Goal: Task Accomplishment & Management: Manage account settings

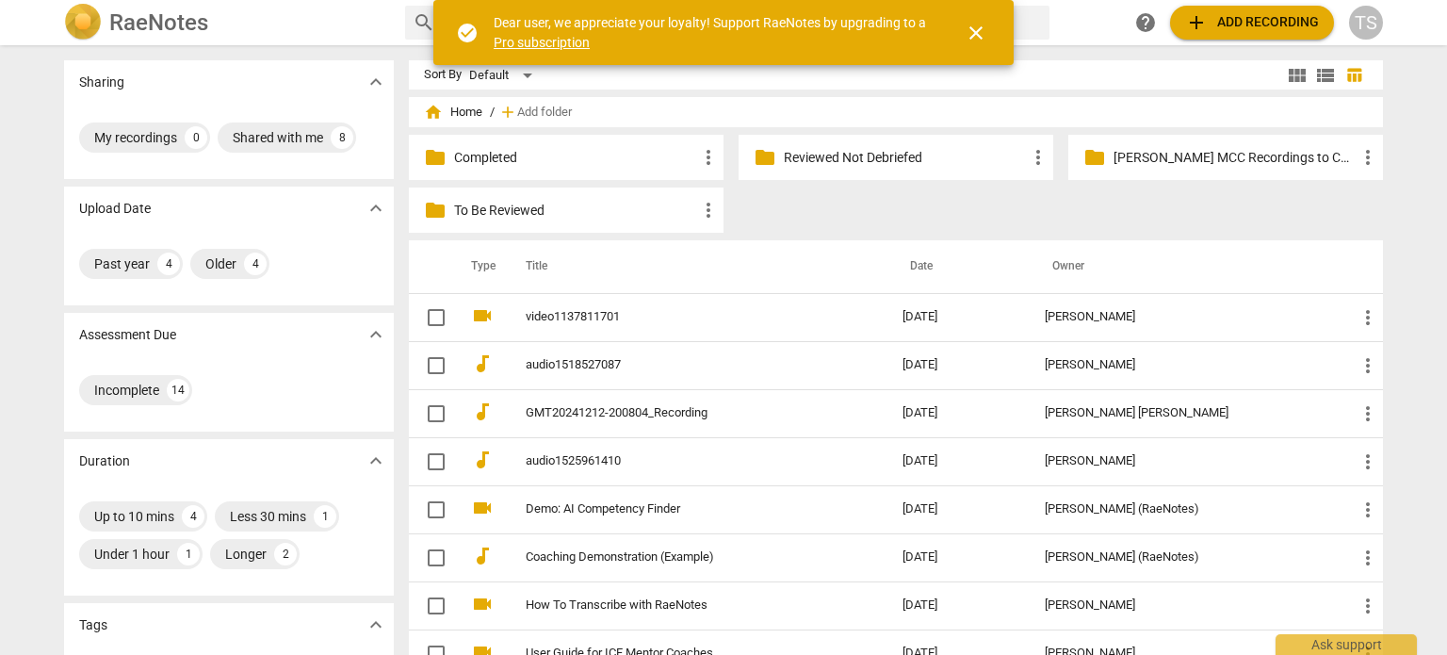
click at [817, 145] on div "folder Reviewed Not Debriefed more_vert" at bounding box center [895, 157] width 315 height 45
click at [816, 150] on p "Reviewed Not Debriefed" at bounding box center [905, 158] width 243 height 20
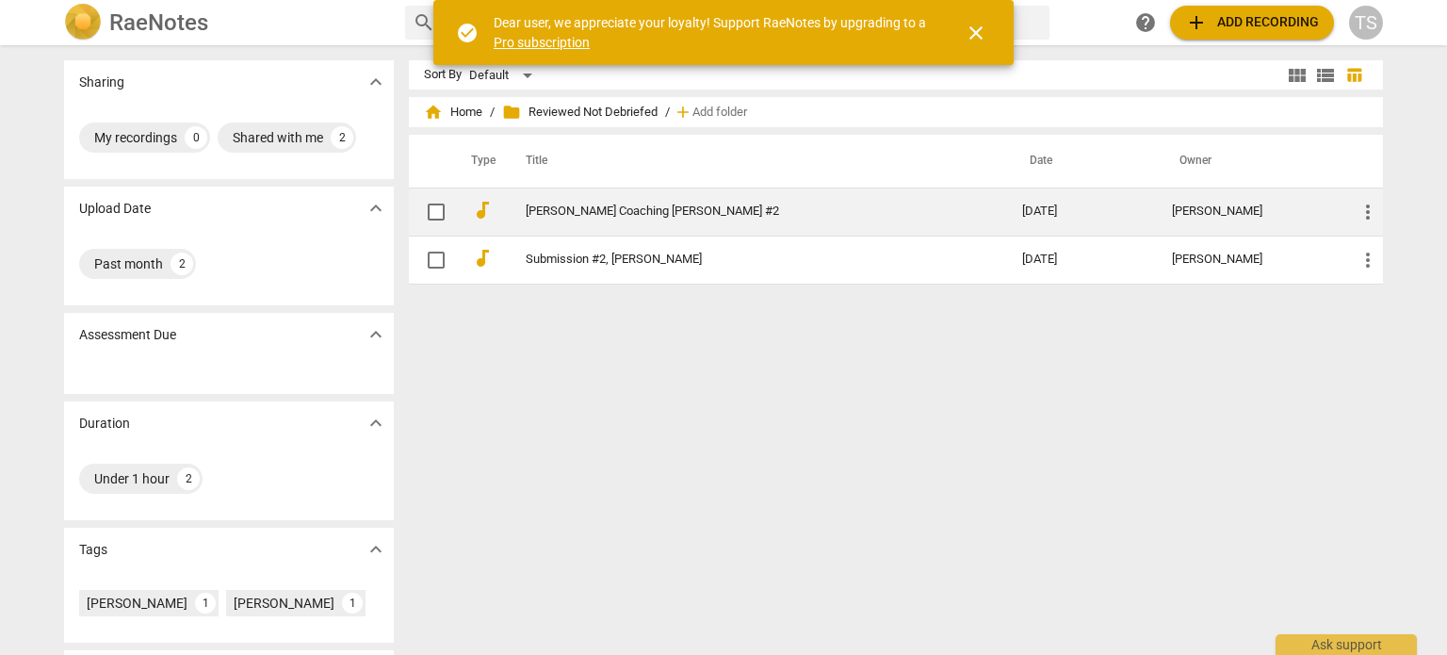
click at [672, 210] on link "[PERSON_NAME] Coaching [PERSON_NAME] #2" at bounding box center [740, 211] width 429 height 14
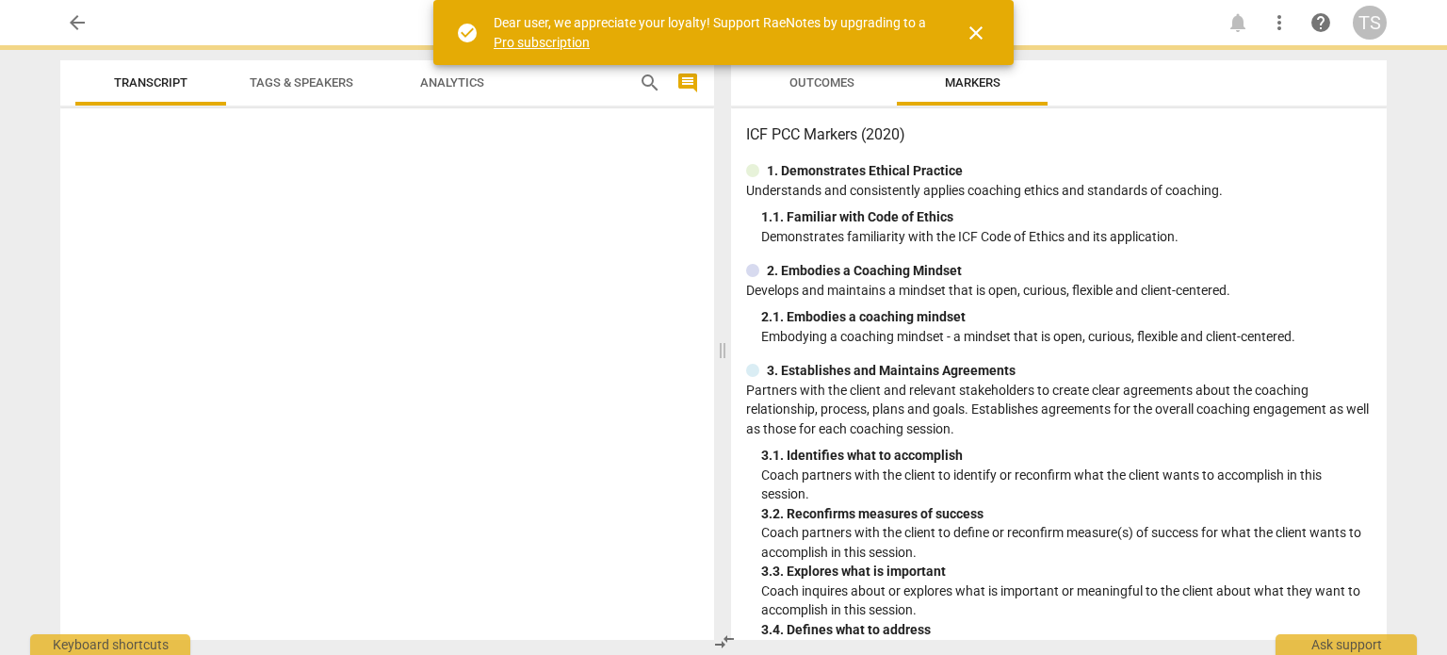
click at [672, 0] on html "arrow_back notifications more_vert help TS Transcript Tags & Speakers Analytics…" at bounding box center [723, 0] width 1447 height 0
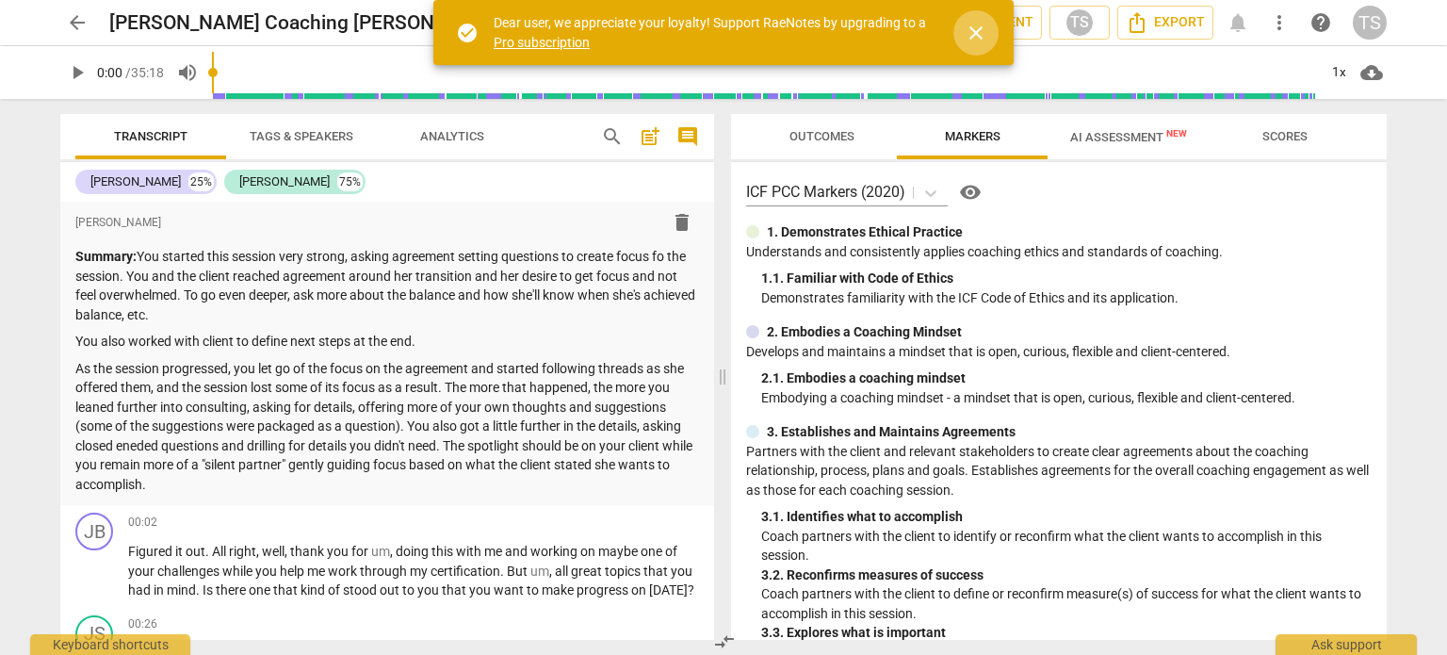
click at [978, 26] on span "close" at bounding box center [975, 33] width 23 height 23
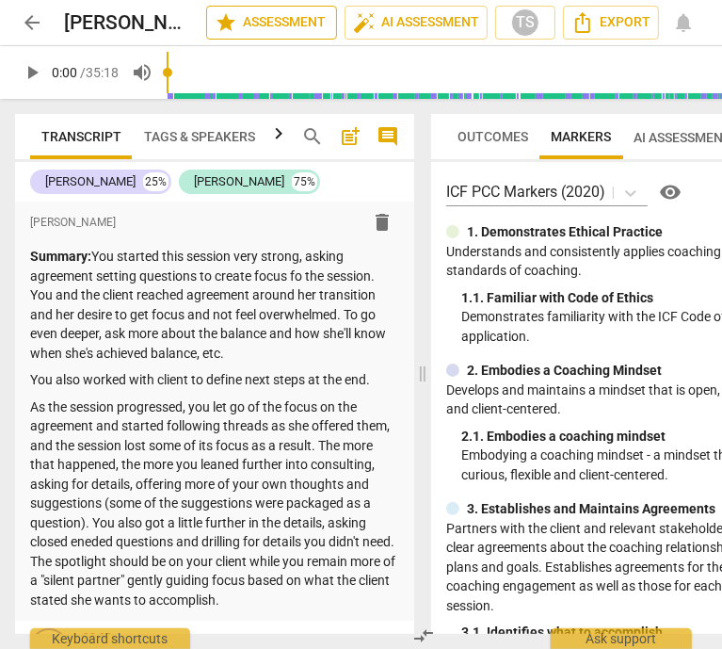
click at [249, 26] on span "star Assessment" at bounding box center [272, 22] width 114 height 23
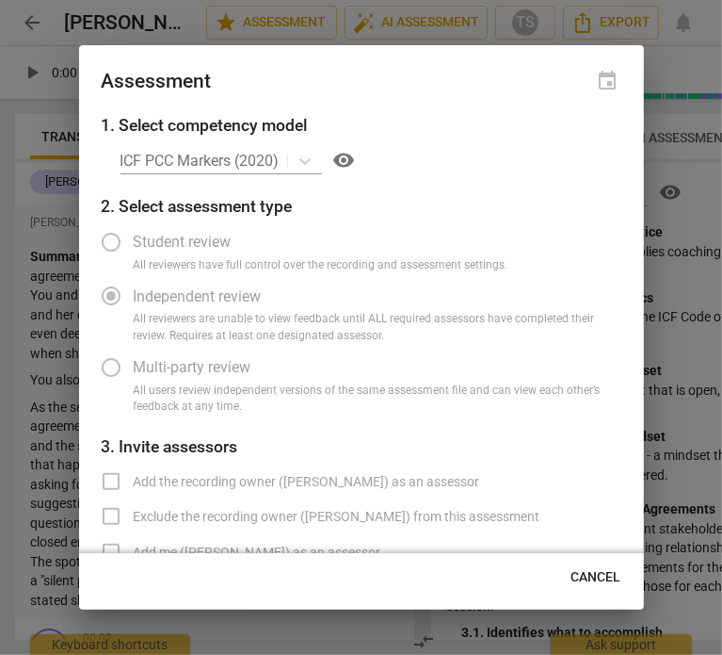
click at [697, 54] on div at bounding box center [361, 327] width 722 height 655
radio input "false"
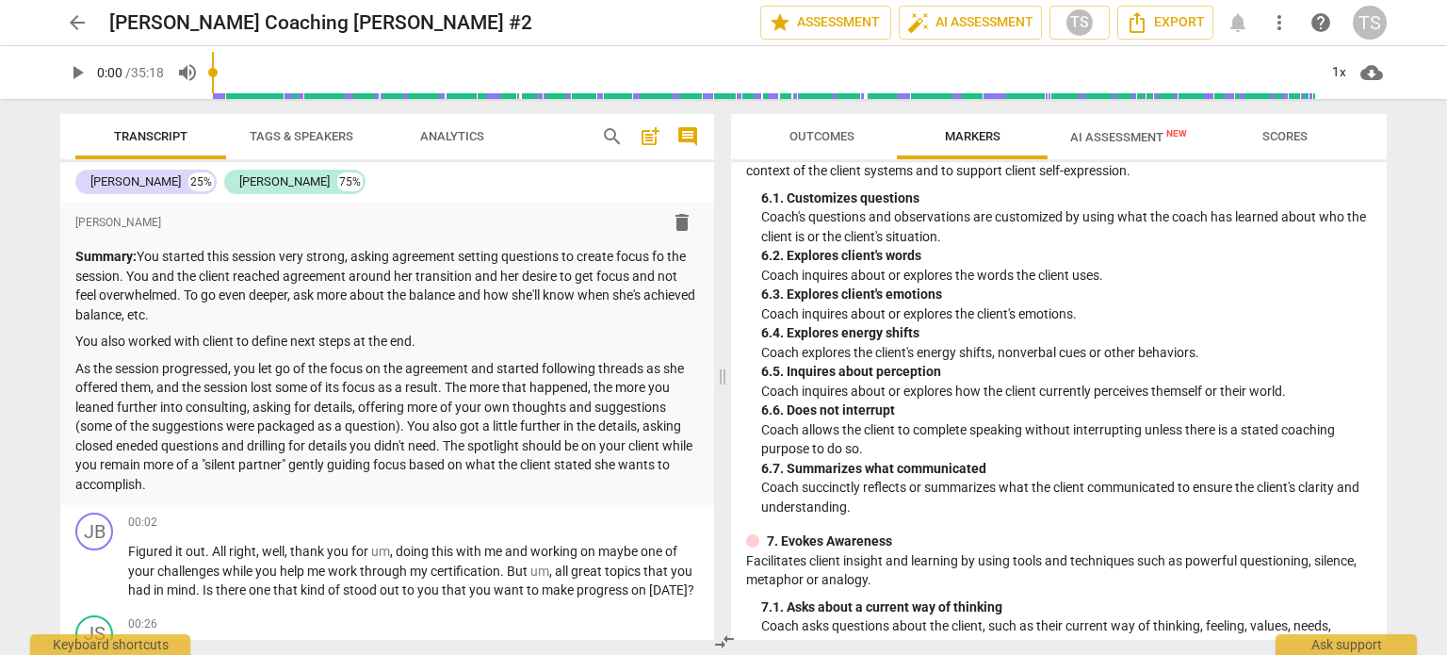
scroll to position [1171, 0]
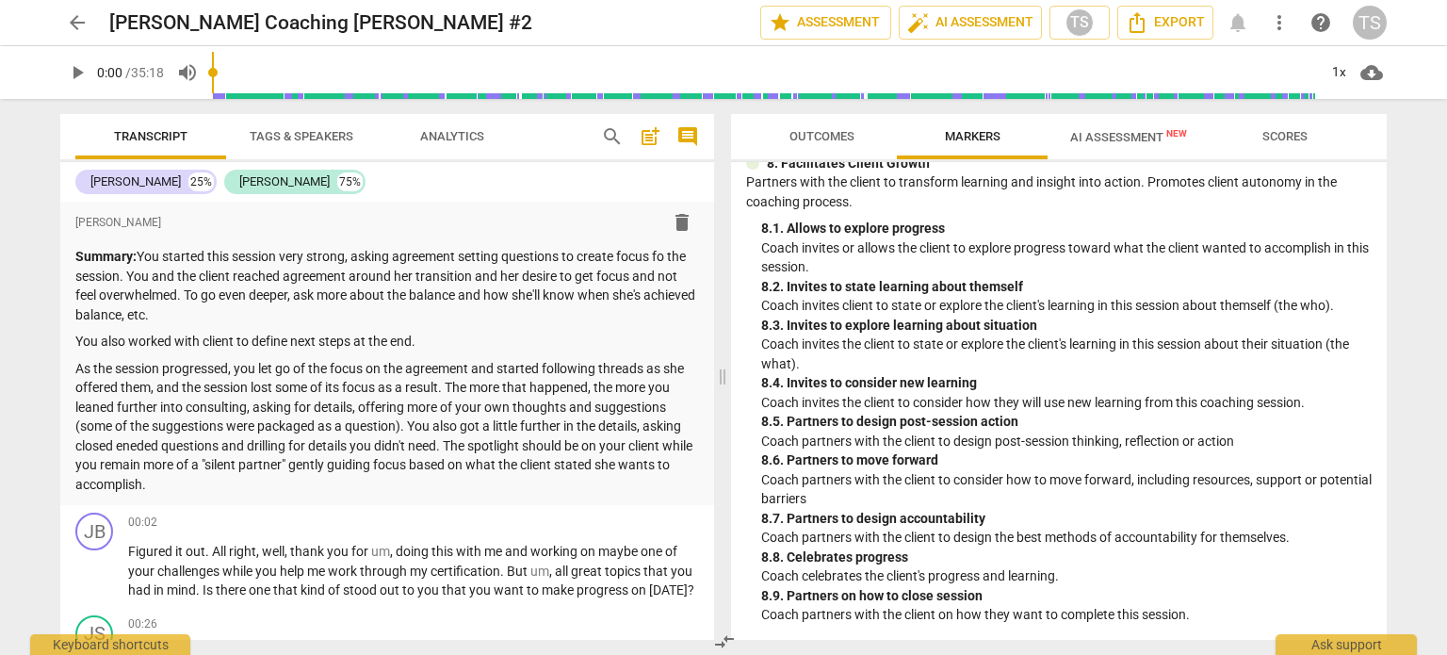
click at [1215, 546] on p "Coach partners with the client to design the best methods of accountability for…" at bounding box center [1066, 537] width 610 height 20
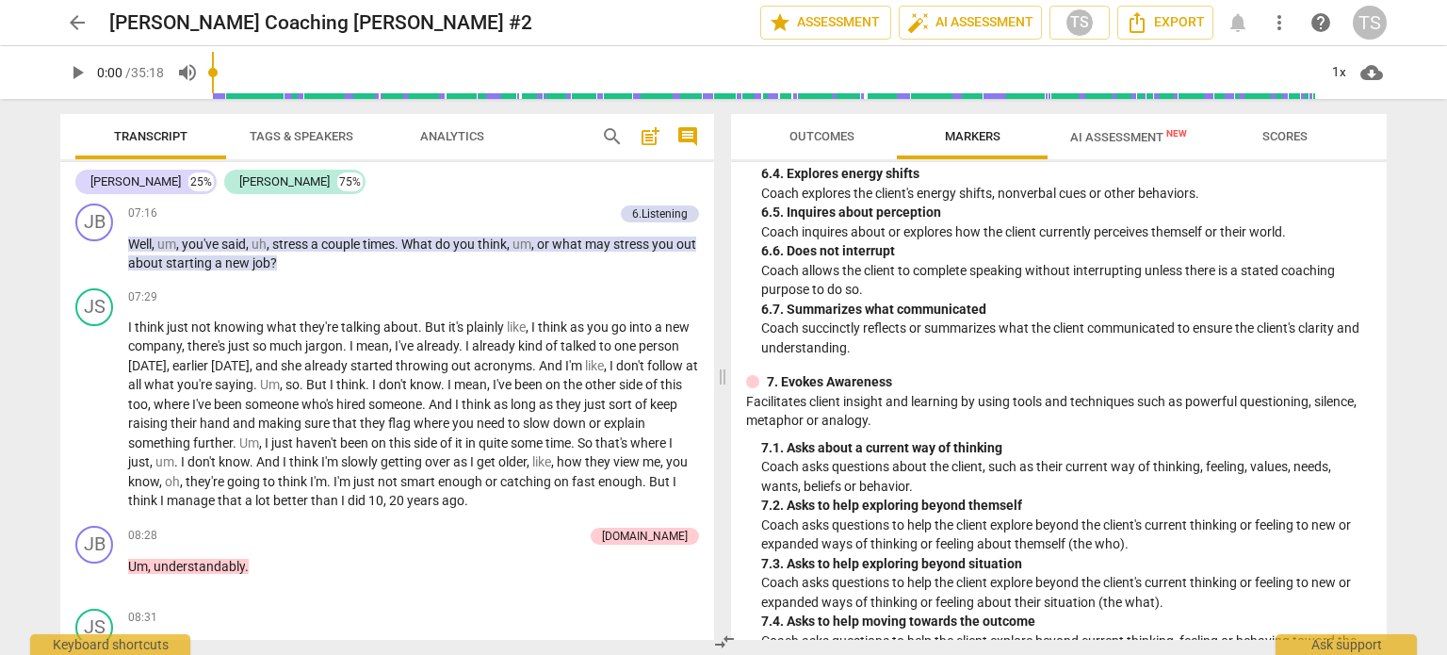
scroll to position [2290, 0]
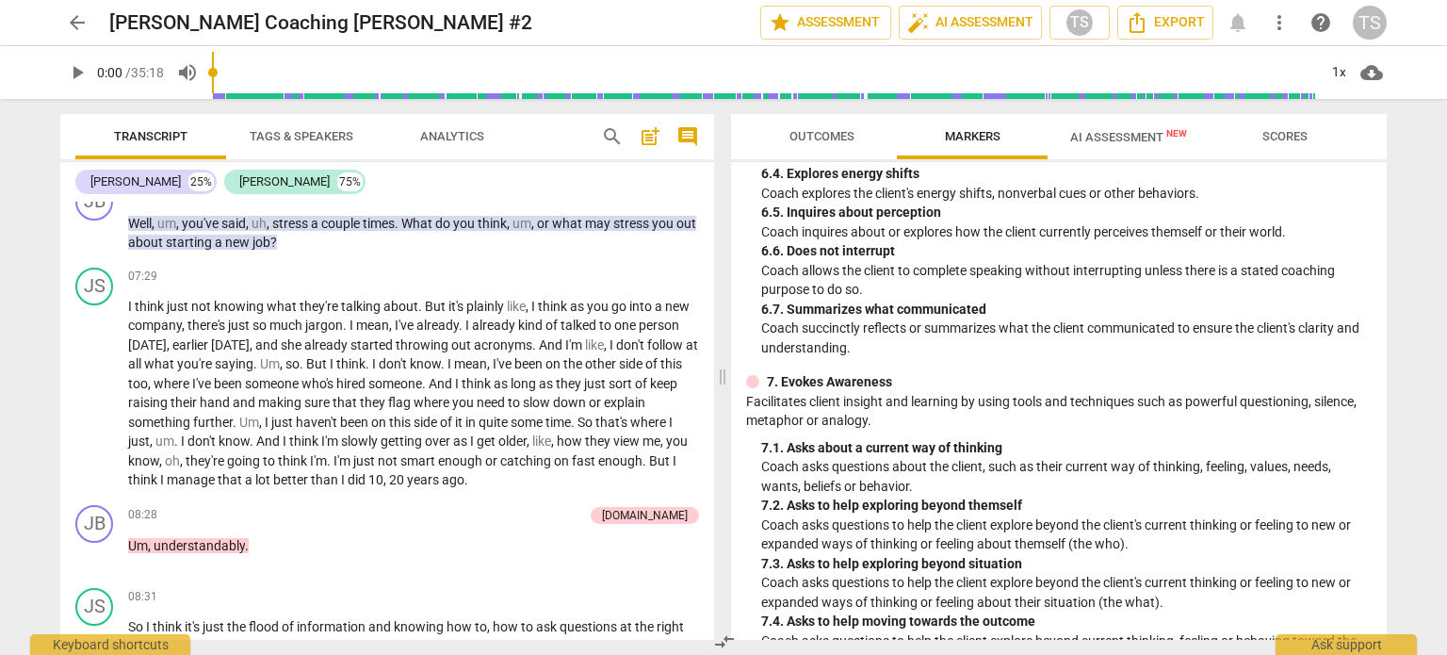
click at [654, 135] on span "post_add" at bounding box center [650, 136] width 23 height 23
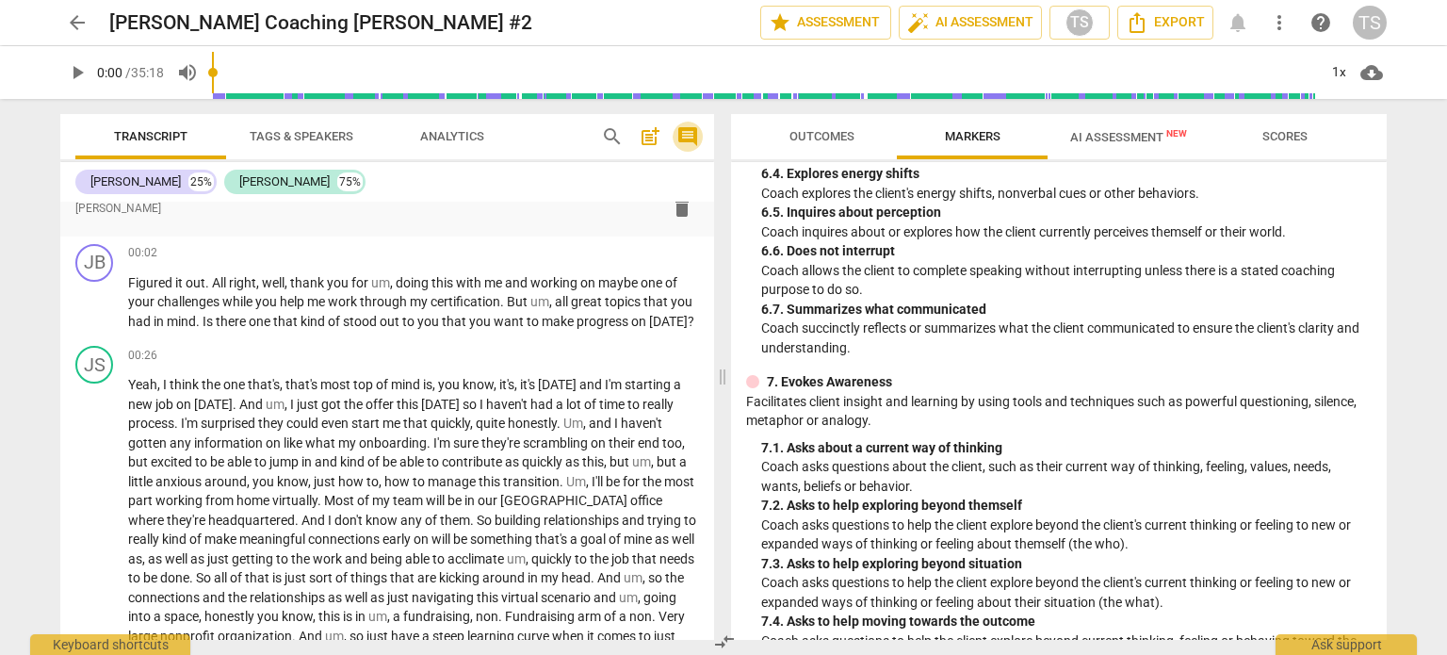
click at [687, 131] on span "comment" at bounding box center [687, 136] width 23 height 23
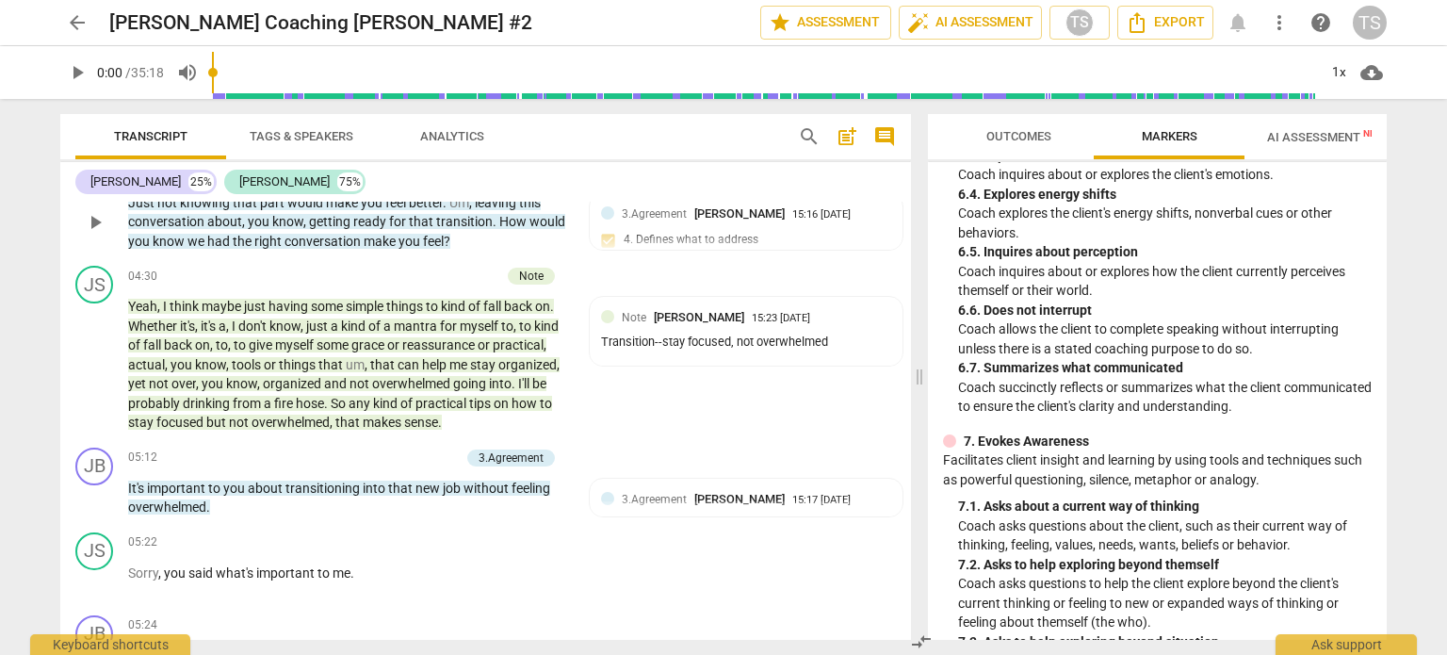
scroll to position [1602, 0]
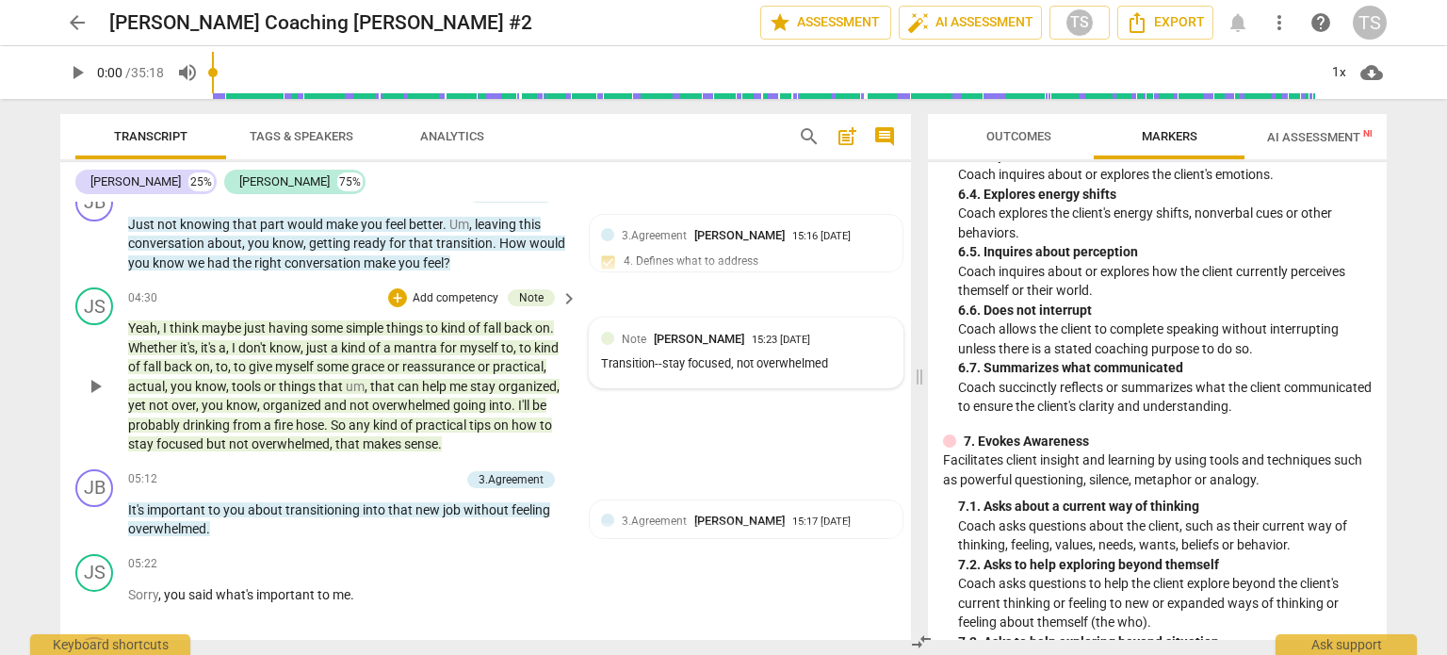
click at [784, 380] on div "Note [PERSON_NAME] 15:23 [DATE] Transition--stay focused, not overwhelmed" at bounding box center [746, 352] width 313 height 69
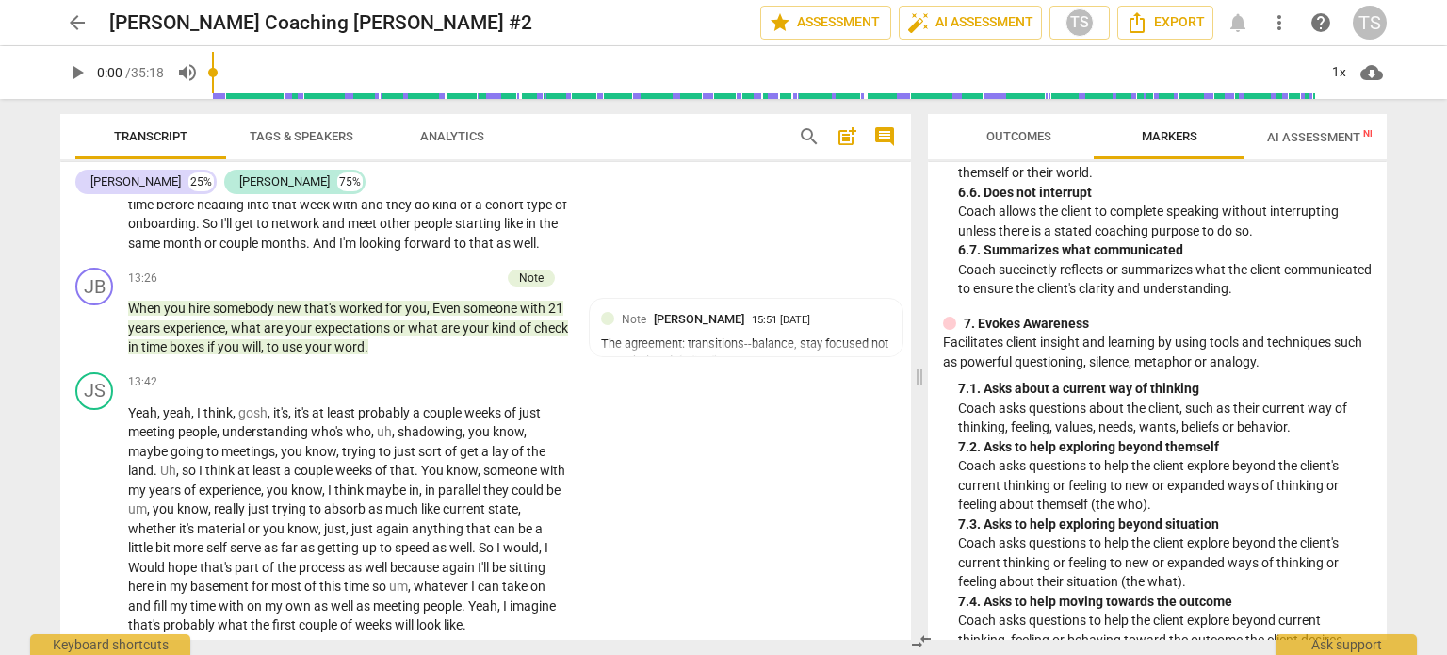
scroll to position [4811, 0]
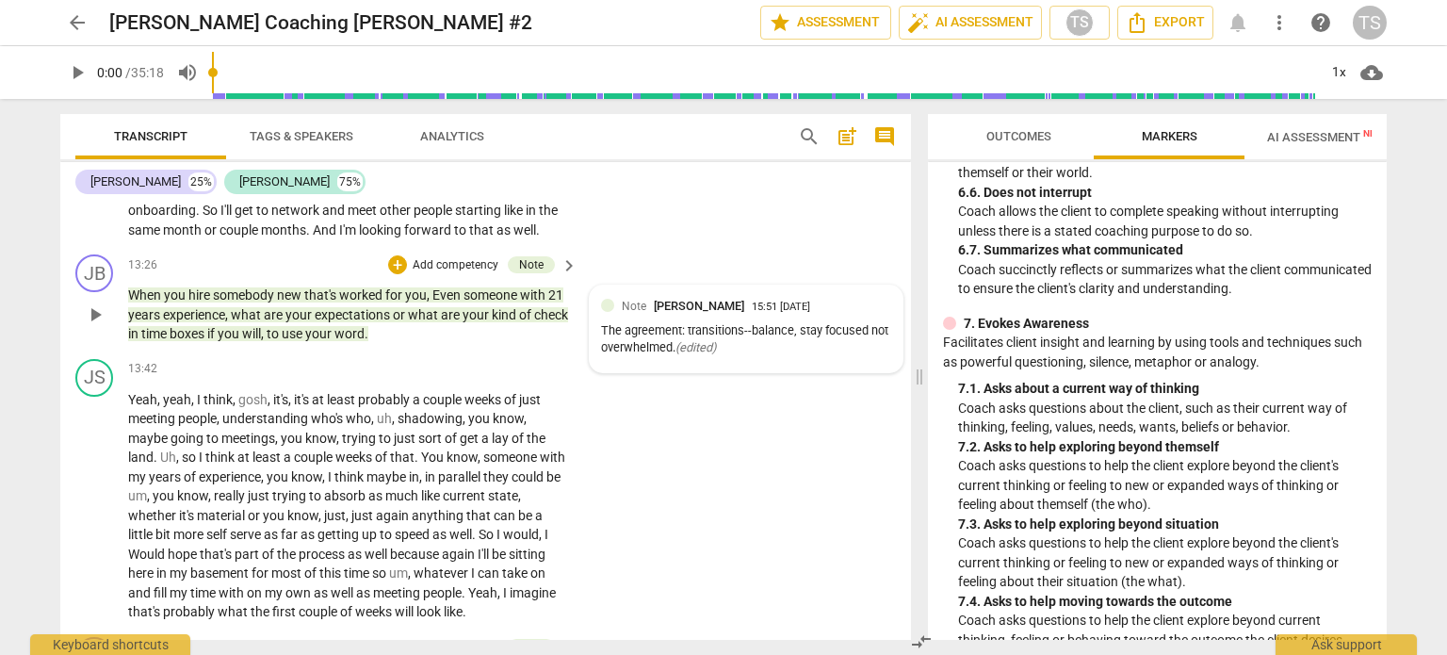
click at [722, 331] on div "The agreement: transitions--balance, stay focused not overwhelmed. ( edited )" at bounding box center [746, 340] width 290 height 36
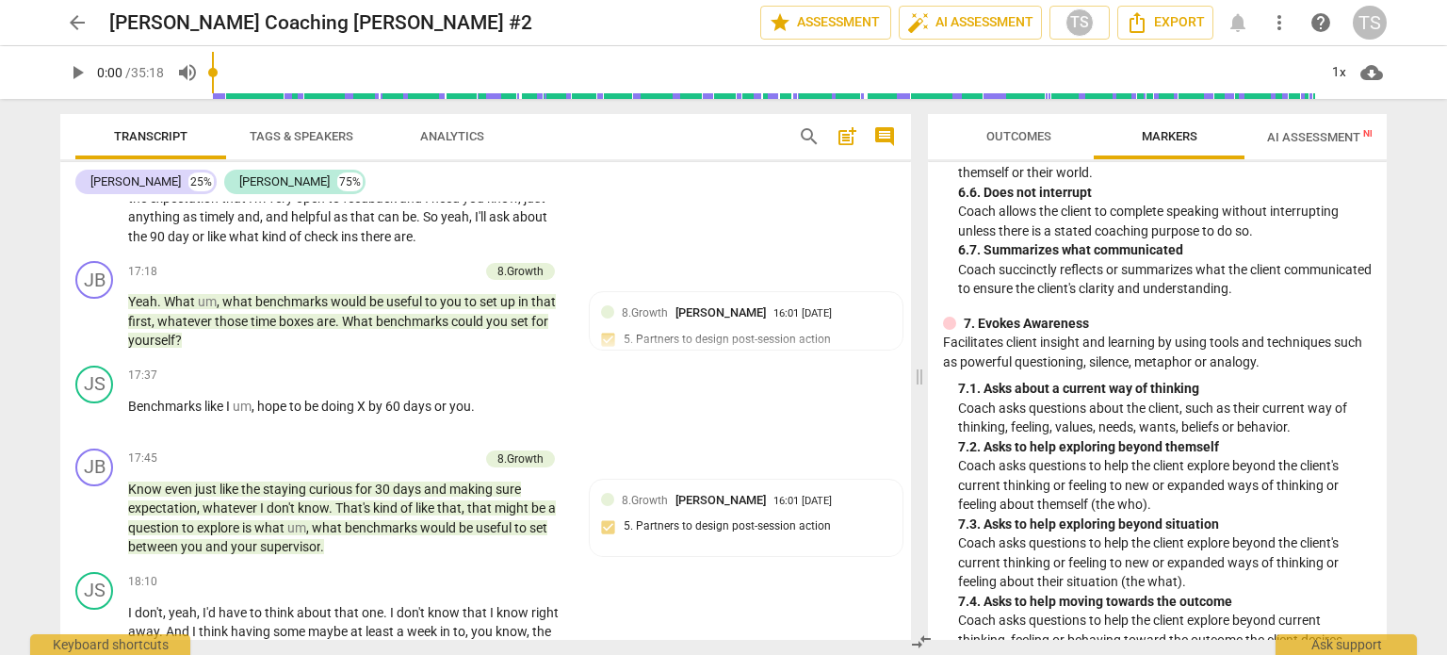
scroll to position [5989, 0]
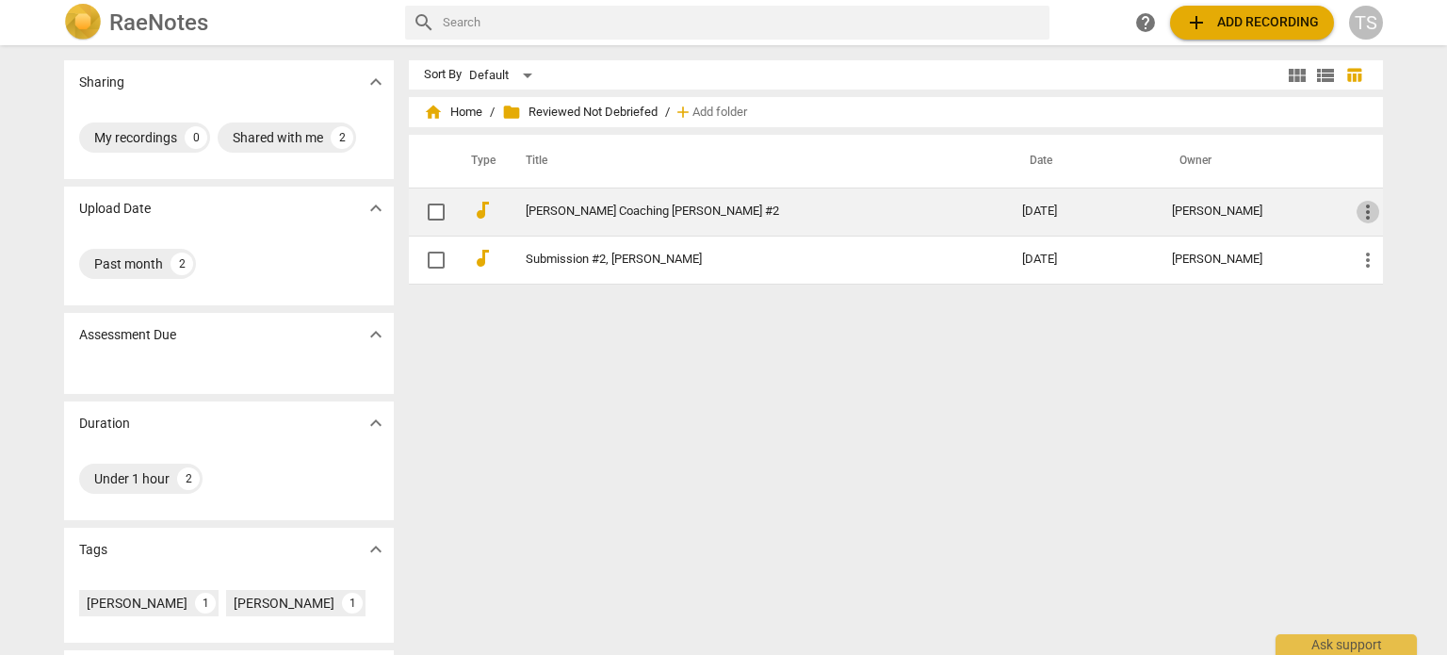
click at [1360, 213] on span "more_vert" at bounding box center [1367, 212] width 23 height 23
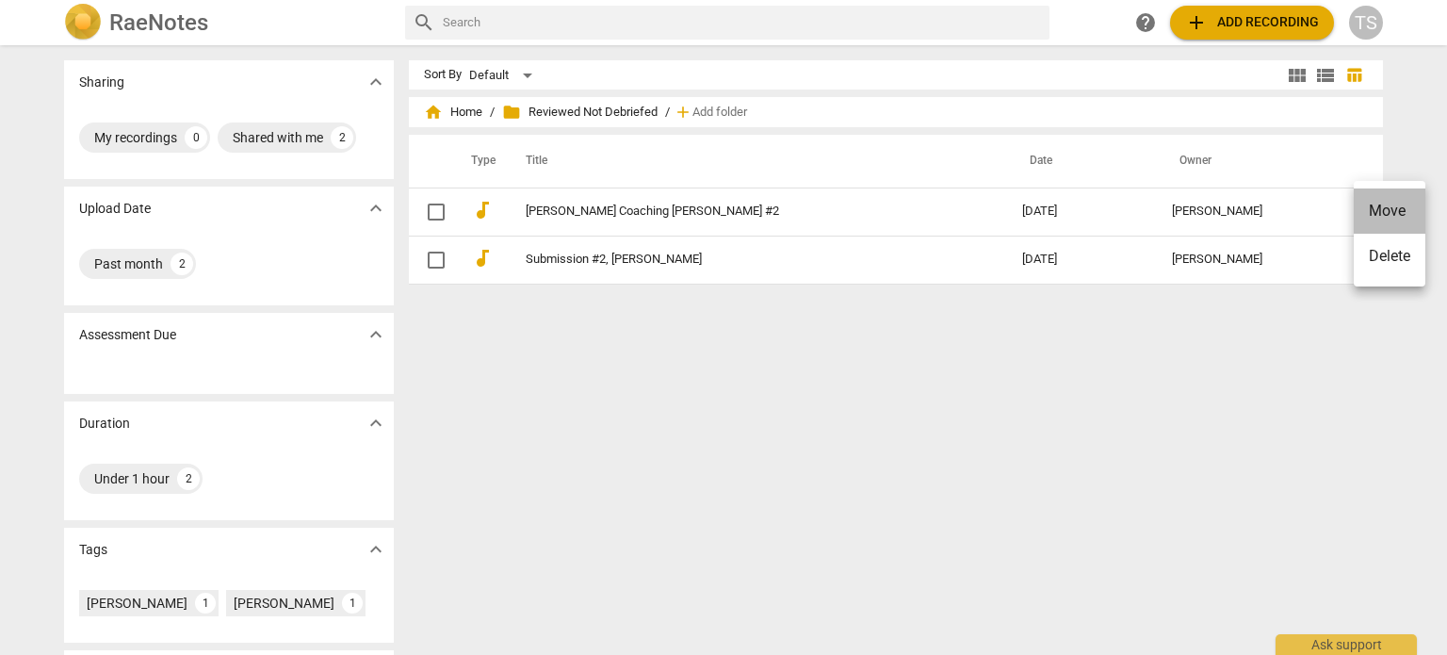
click at [1361, 214] on li "Move" at bounding box center [1389, 210] width 72 height 45
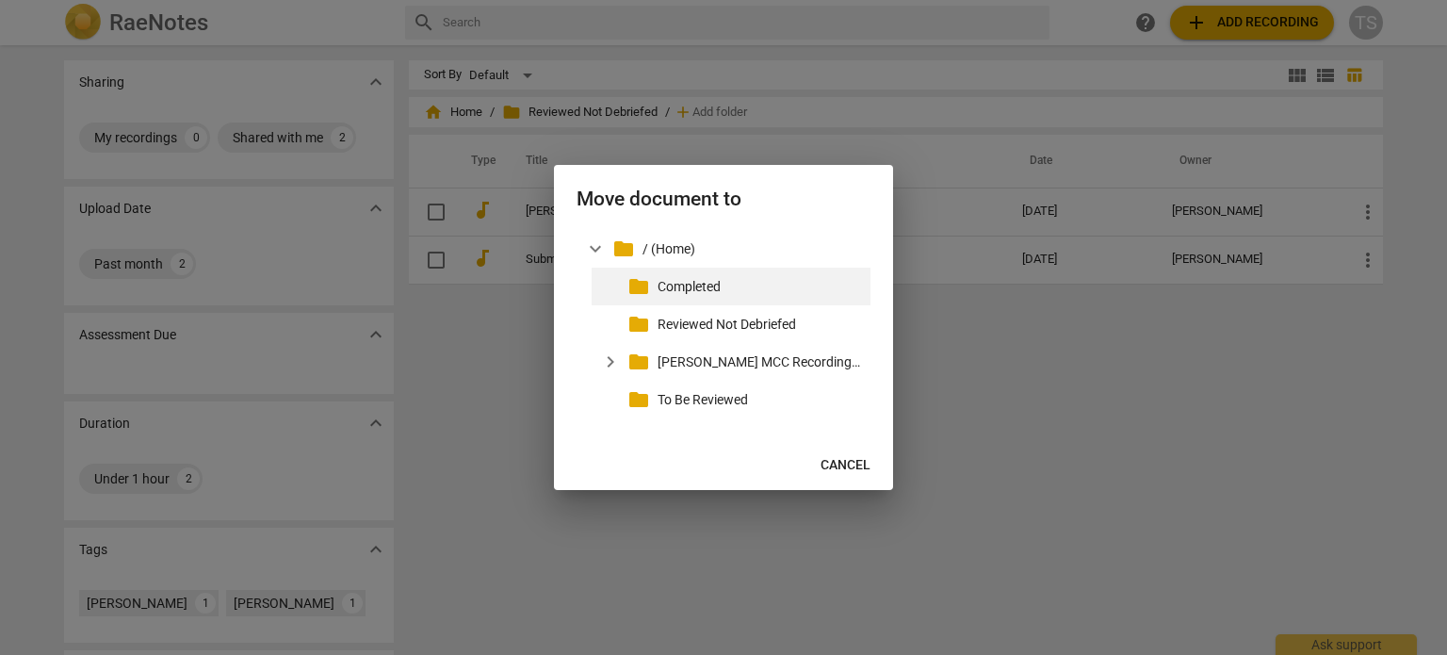
click at [711, 283] on p "Completed" at bounding box center [759, 287] width 205 height 20
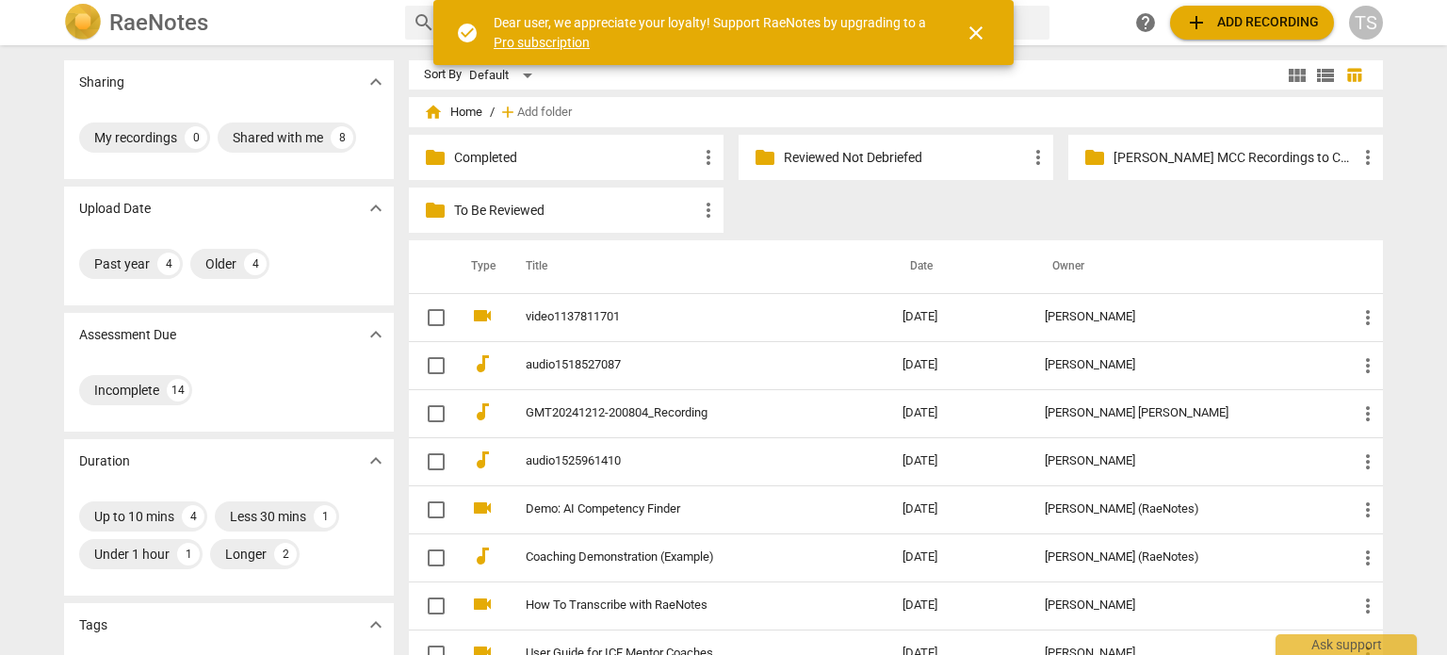
click at [564, 218] on p "To Be Reviewed" at bounding box center [575, 211] width 243 height 20
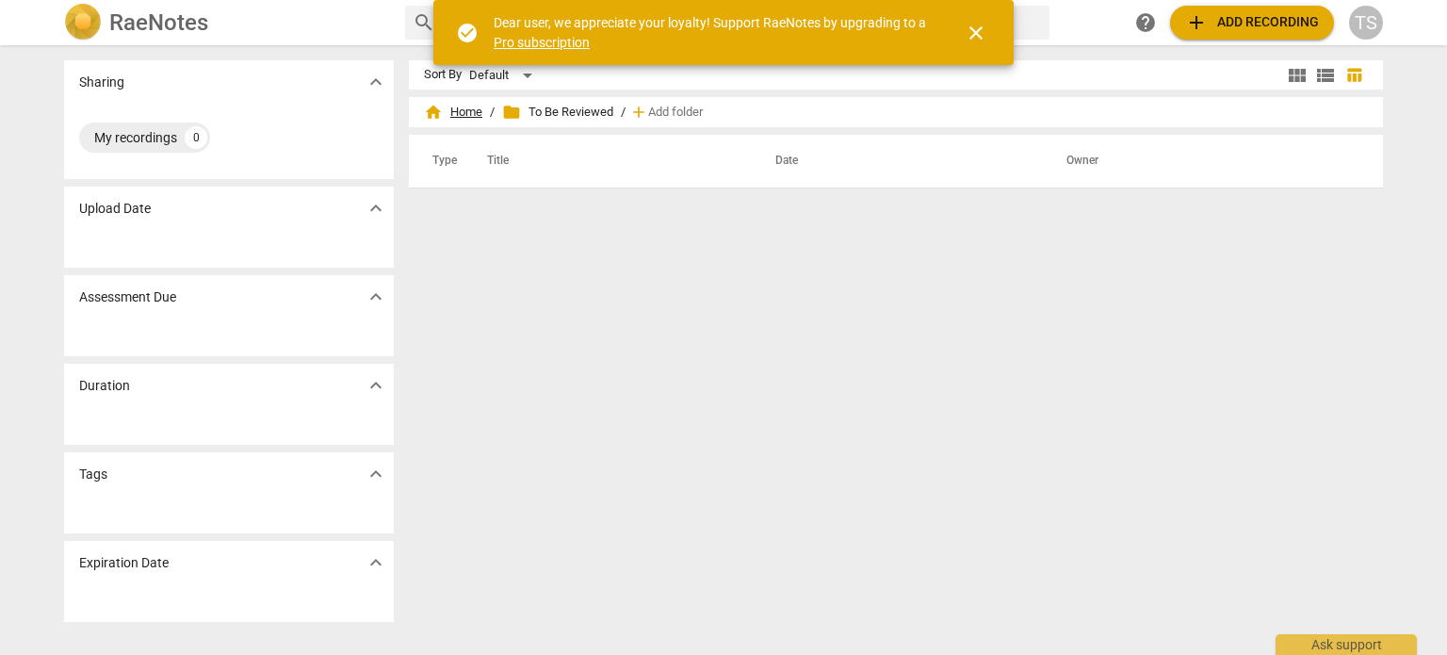
click at [460, 113] on span "home Home" at bounding box center [453, 112] width 58 height 19
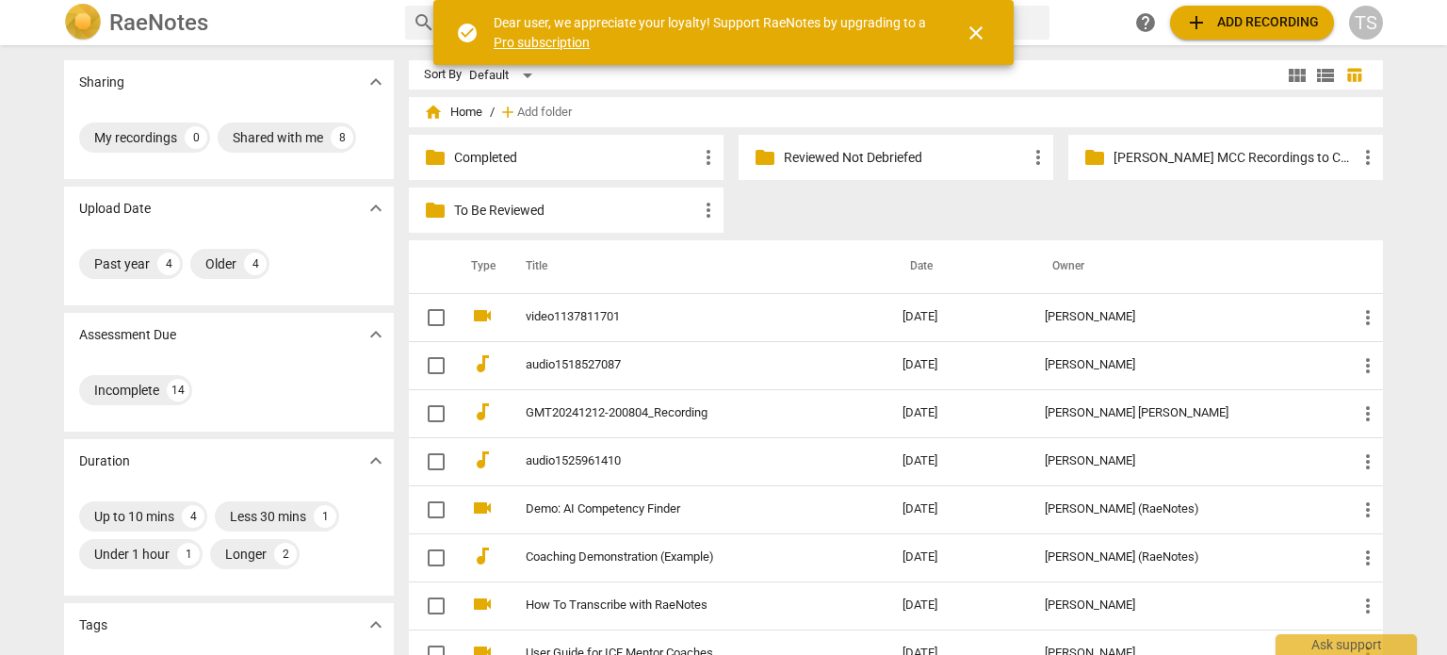
click at [873, 157] on p "Reviewed Not Debriefed" at bounding box center [905, 158] width 243 height 20
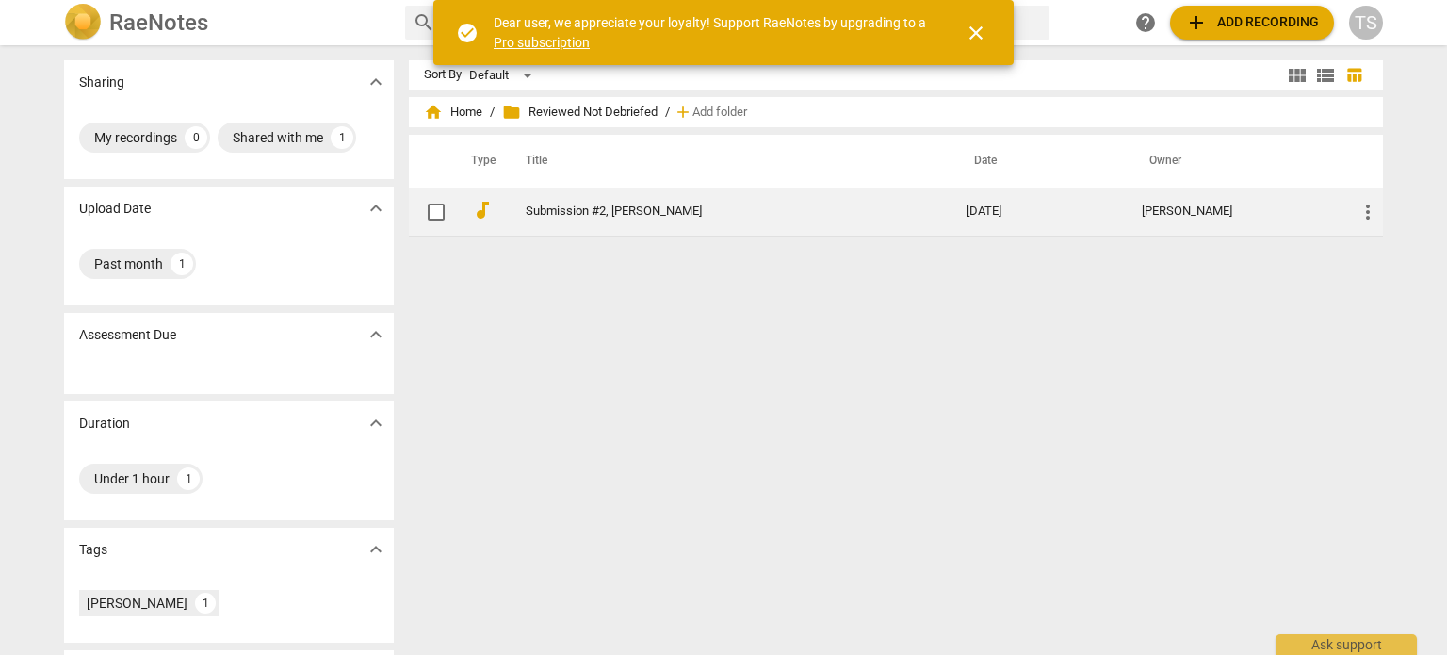
click at [680, 218] on link "Submission #2, [PERSON_NAME]" at bounding box center [712, 211] width 373 height 14
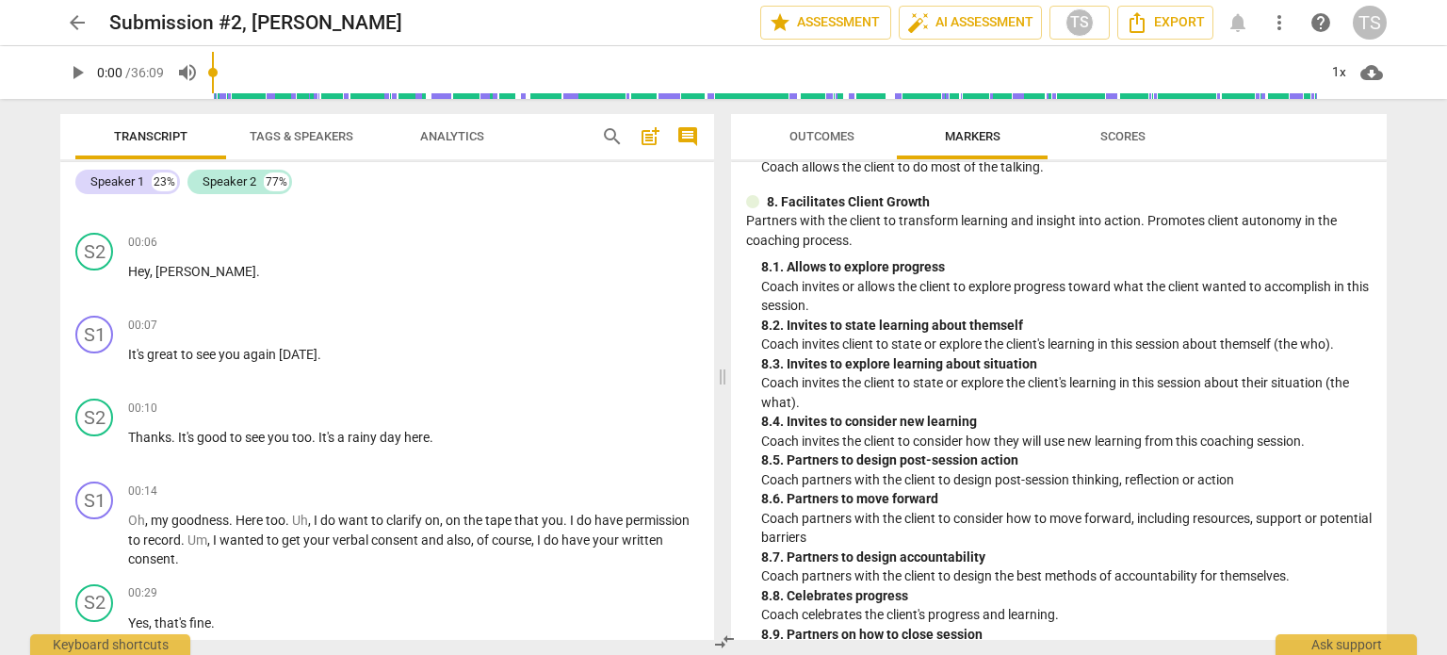
scroll to position [355, 0]
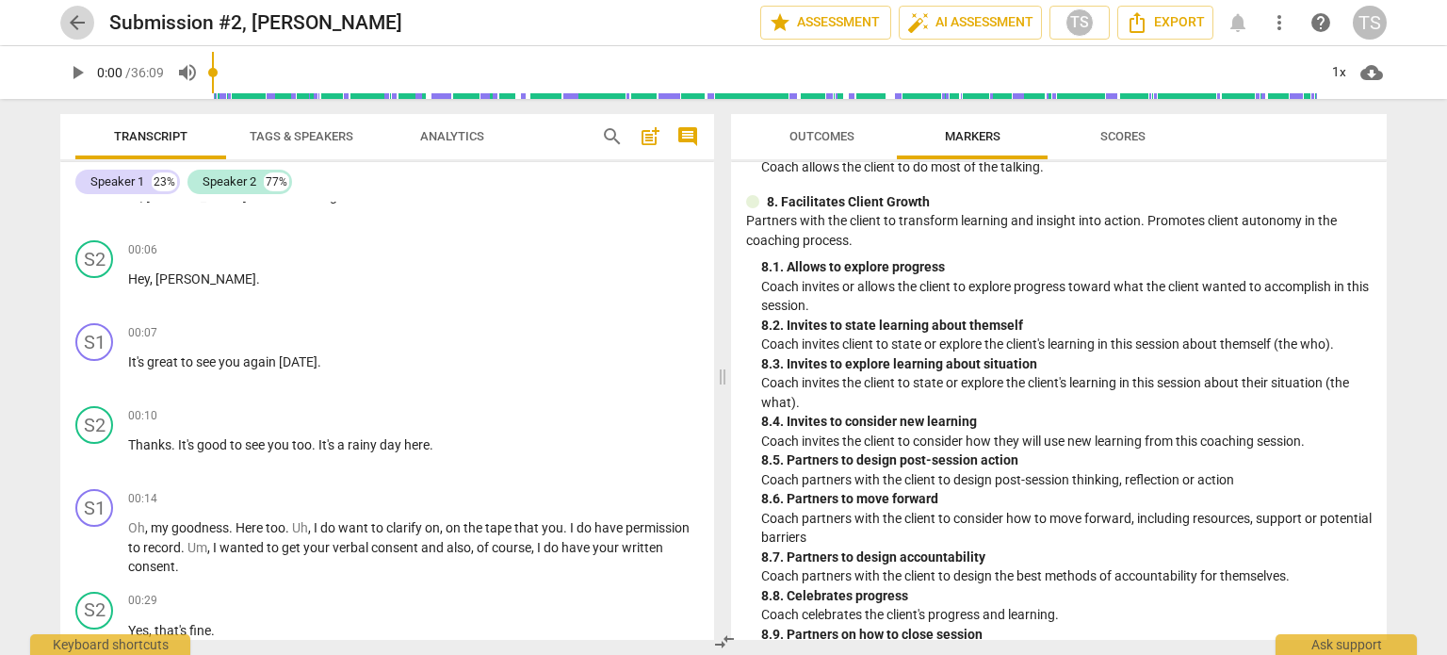
click at [76, 23] on span "arrow_back" at bounding box center [77, 22] width 23 height 23
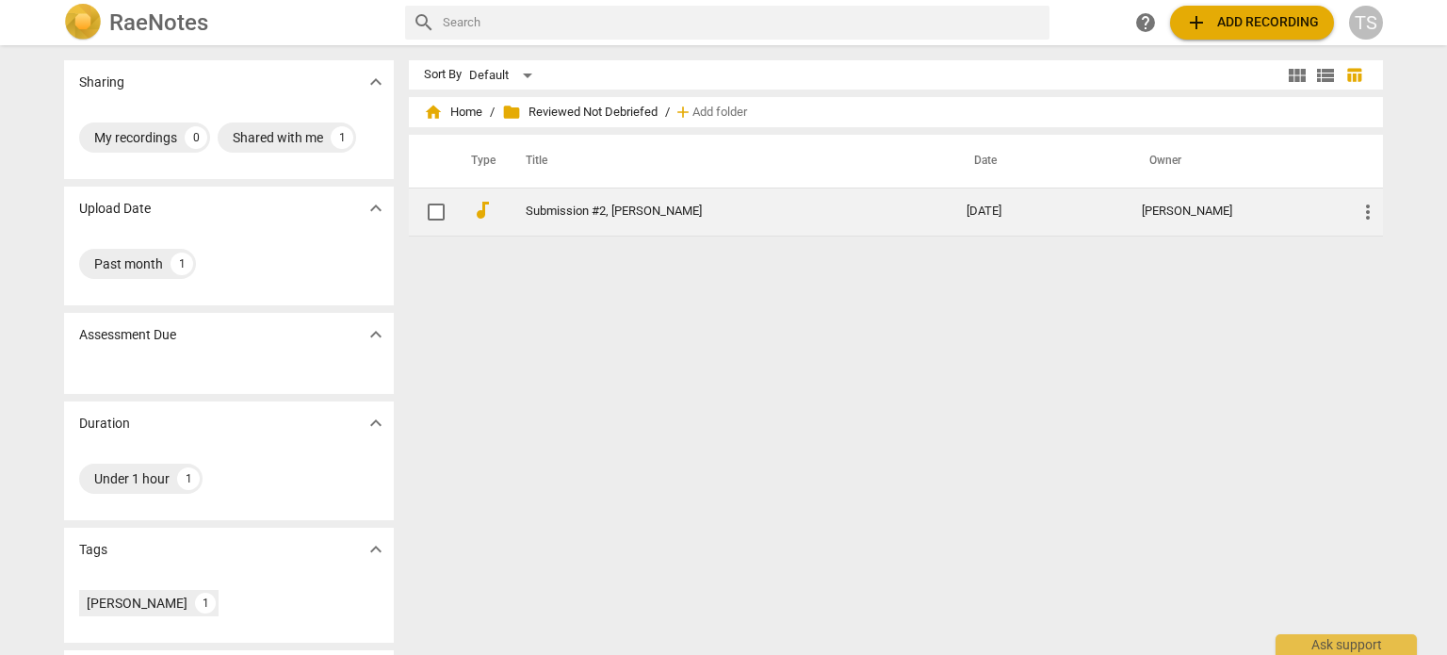
click at [1361, 211] on span "more_vert" at bounding box center [1367, 212] width 23 height 23
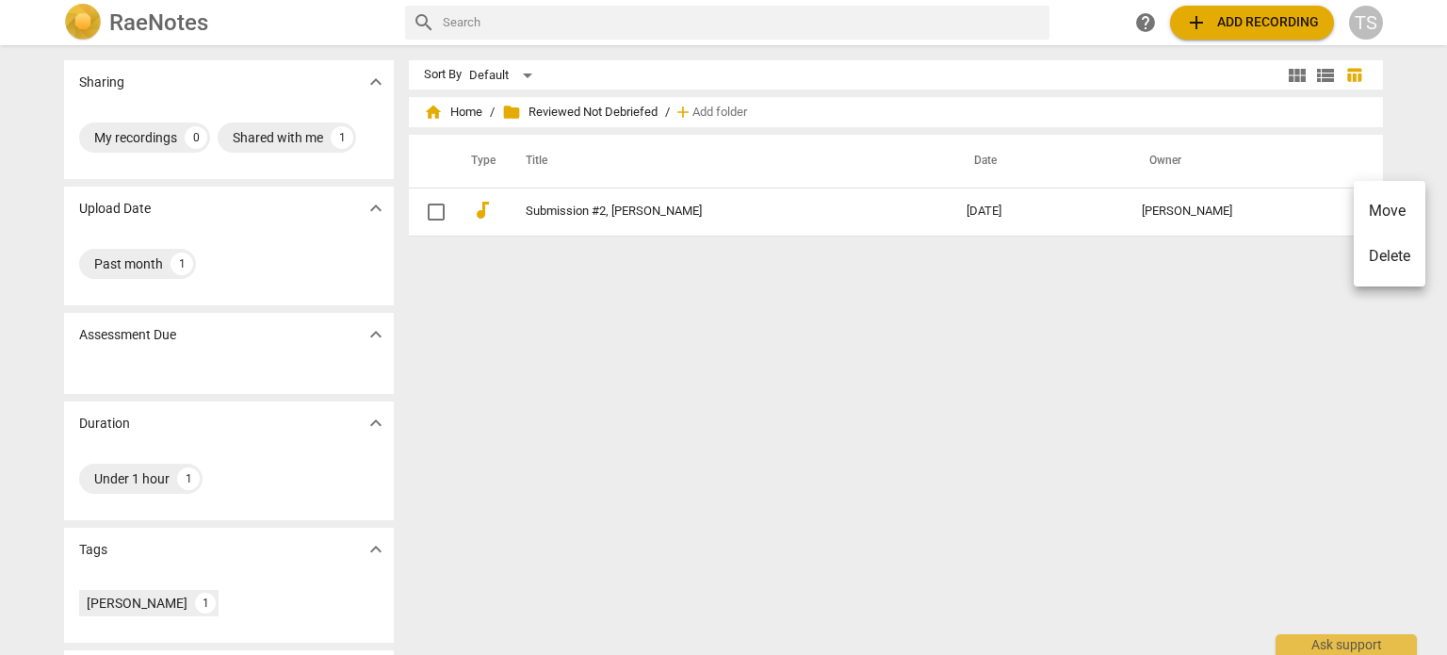
click at [1375, 216] on li "Move" at bounding box center [1389, 210] width 72 height 45
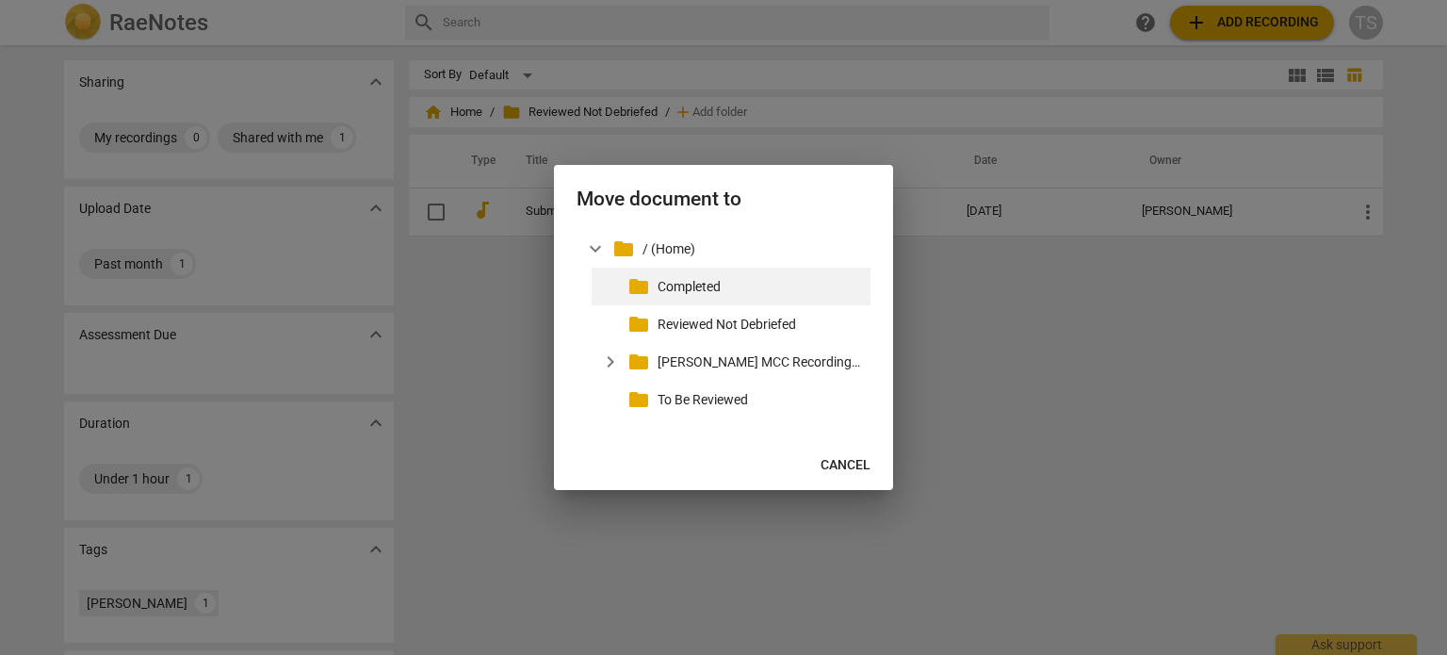
click at [706, 287] on p "Completed" at bounding box center [759, 287] width 205 height 20
